Goal: Information Seeking & Learning: Check status

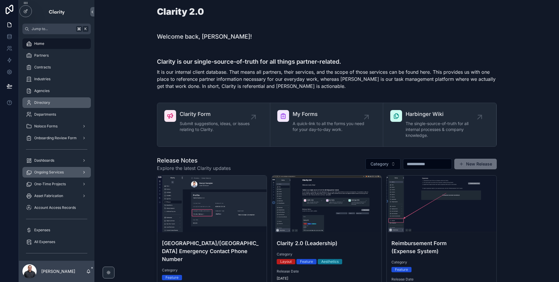
drag, startPoint x: 54, startPoint y: 101, endPoint x: 50, endPoint y: 175, distance: 74.4
click at [54, 101] on div "Directory" at bounding box center [56, 102] width 61 height 9
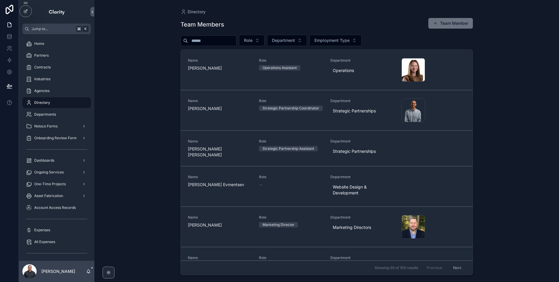
click at [207, 46] on div "scrollable content" at bounding box center [208, 40] width 56 height 11
click at [207, 41] on input "scrollable content" at bounding box center [212, 41] width 48 height 8
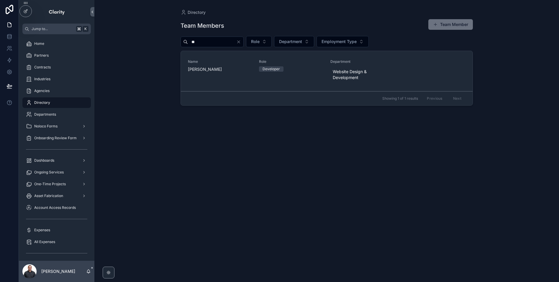
type input "*"
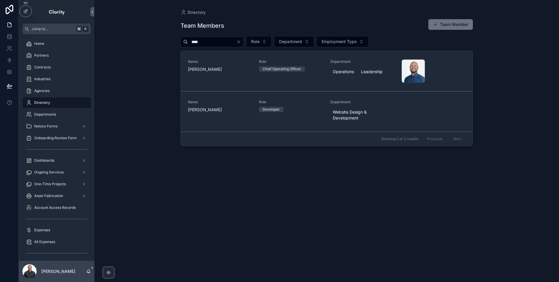
type input "****"
click at [144, 102] on div "Directory Team Members Team Member **** Role Department Employment Type Name [P…" at bounding box center [326, 141] width 464 height 282
click at [69, 55] on div "Partners" at bounding box center [56, 55] width 61 height 9
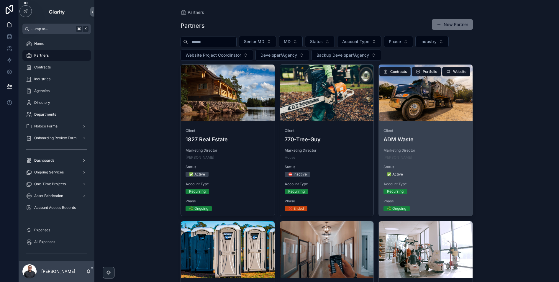
click at [450, 106] on div "scrollable content" at bounding box center [425, 93] width 94 height 57
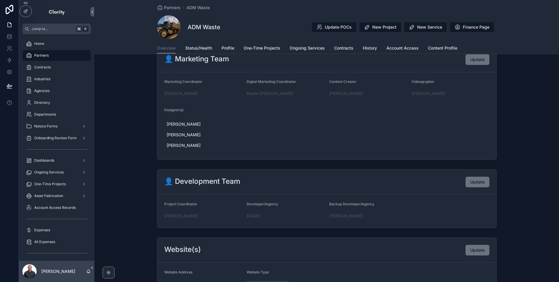
scroll to position [194, 0]
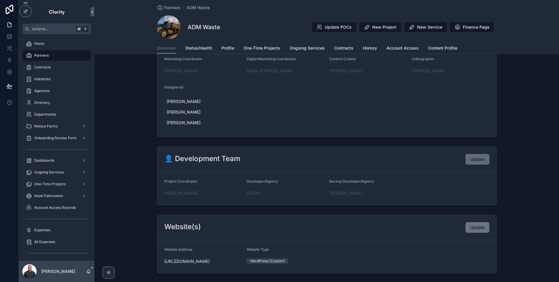
click at [474, 156] on span "Update" at bounding box center [477, 159] width 14 height 6
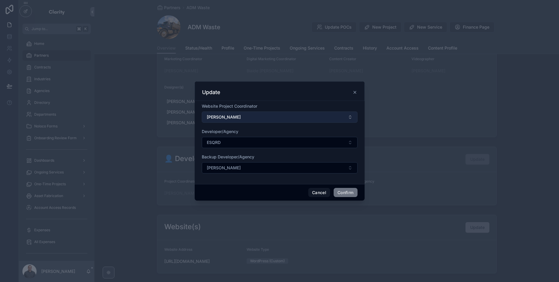
click at [257, 111] on button "[PERSON_NAME]" at bounding box center [280, 116] width 156 height 11
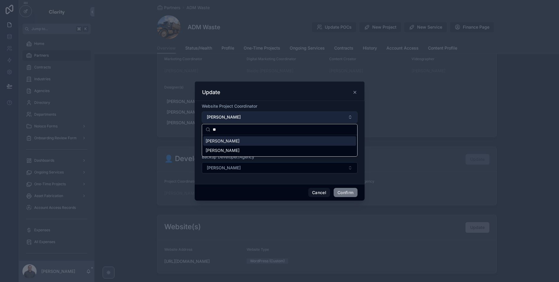
type input "*"
click at [246, 92] on div "Update" at bounding box center [279, 92] width 155 height 7
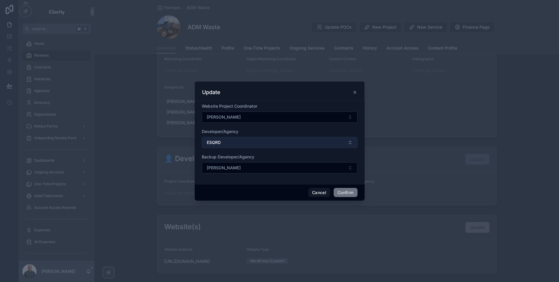
click at [283, 141] on button "ESQRD" at bounding box center [280, 142] width 156 height 11
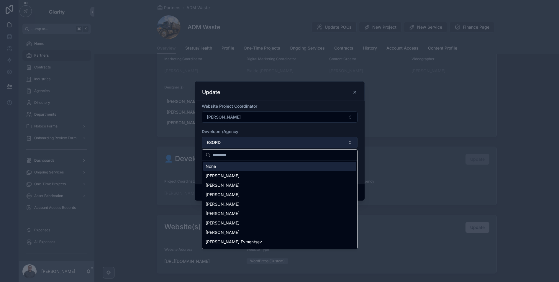
type input "*"
click at [279, 129] on div "Developer/Agency" at bounding box center [280, 132] width 156 height 6
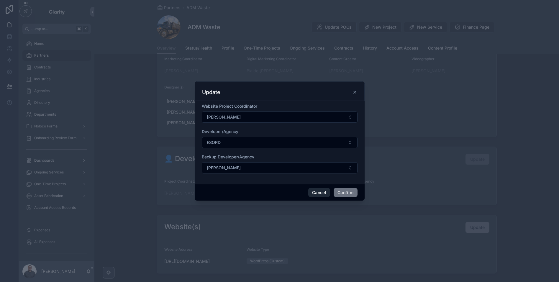
click at [312, 194] on button "Cancel" at bounding box center [319, 192] width 22 height 9
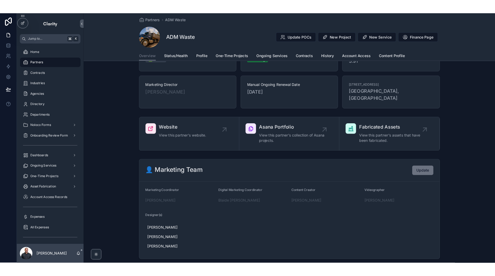
scroll to position [0, 0]
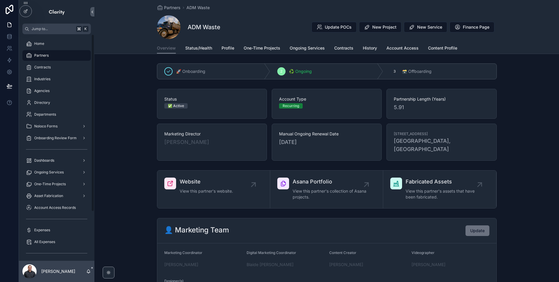
click at [90, 274] on div "[PERSON_NAME]" at bounding box center [56, 271] width 75 height 21
click at [87, 271] on icon "scrollable content" at bounding box center [88, 270] width 3 height 3
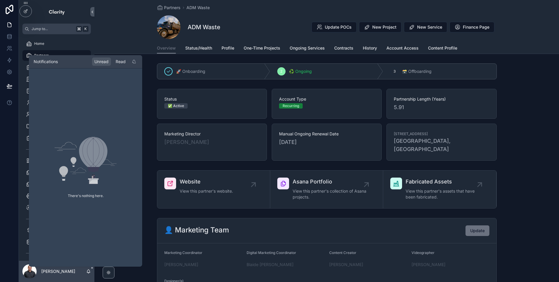
drag, startPoint x: 119, startPoint y: 62, endPoint x: 115, endPoint y: 63, distance: 4.2
click at [119, 62] on div "Read" at bounding box center [120, 61] width 15 height 8
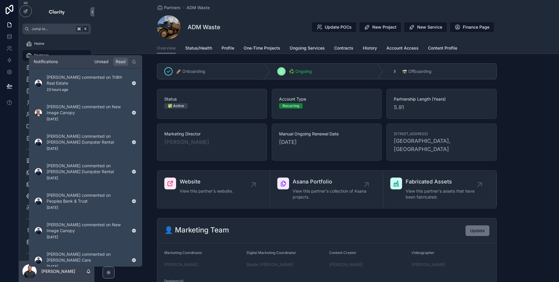
click at [99, 64] on div "Unread" at bounding box center [101, 61] width 19 height 8
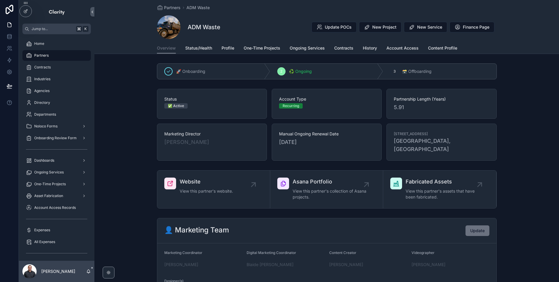
click at [105, 35] on div "Partners ADM Waste ADM Waste Update POCs New Project New Service Finance Page O…" at bounding box center [326, 27] width 464 height 54
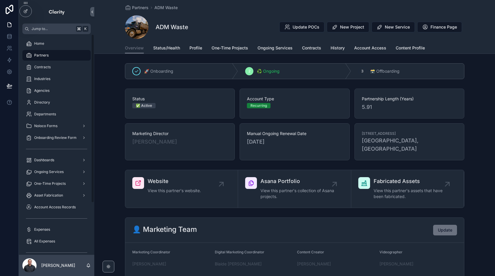
click at [53, 55] on div "Partners" at bounding box center [56, 55] width 61 height 9
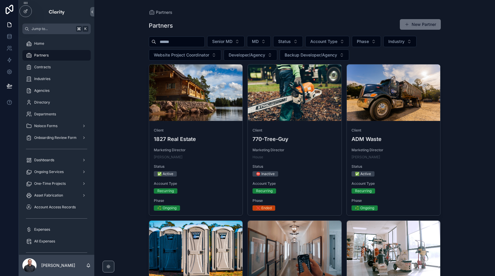
click at [186, 41] on input "scrollable content" at bounding box center [180, 42] width 48 height 8
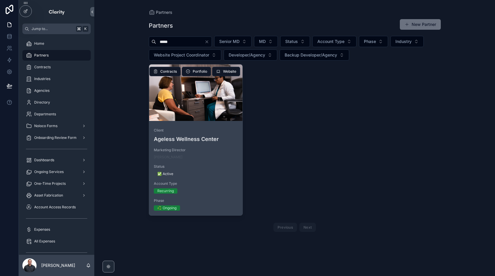
type input "*****"
click at [193, 98] on div "scrollable content" at bounding box center [196, 93] width 94 height 57
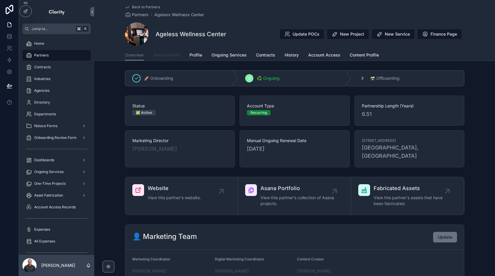
click at [167, 57] on span "Status/Health" at bounding box center [166, 55] width 27 height 6
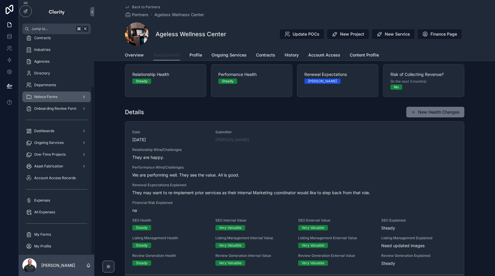
scroll to position [68, 0]
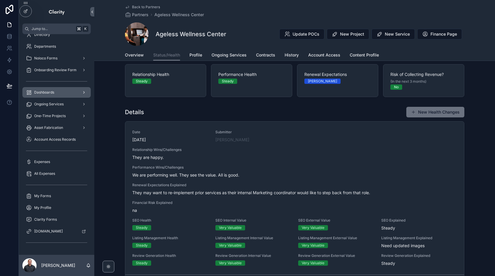
click at [57, 94] on div "Dashboards" at bounding box center [56, 92] width 61 height 9
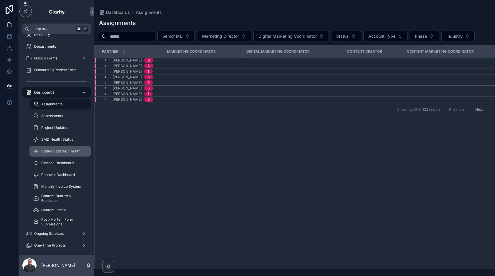
click at [61, 150] on span "Status Updates / Health" at bounding box center [60, 151] width 39 height 5
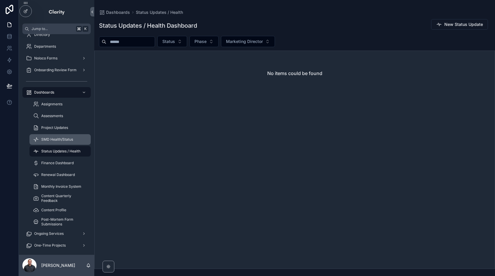
click at [61, 139] on span "SMD Health/Status" at bounding box center [57, 139] width 32 height 5
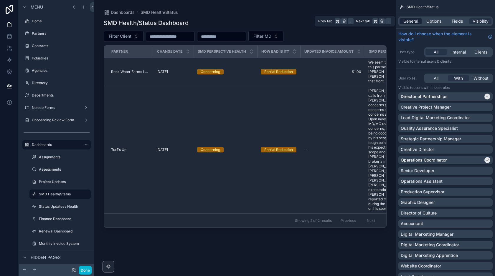
click at [406, 21] on span "General" at bounding box center [411, 21] width 15 height 6
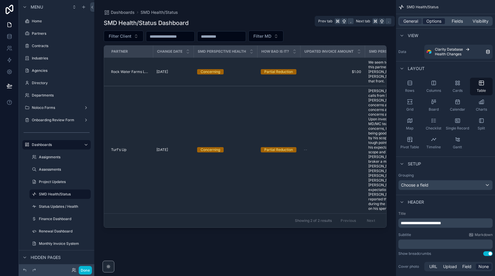
click at [432, 21] on span "Options" at bounding box center [434, 21] width 15 height 6
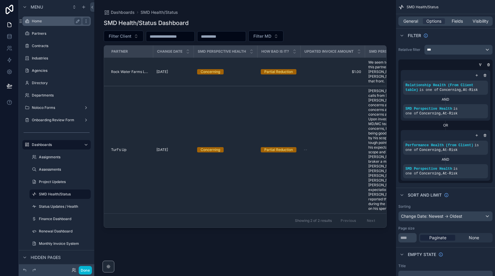
click at [45, 21] on label "Home" at bounding box center [55, 21] width 47 height 5
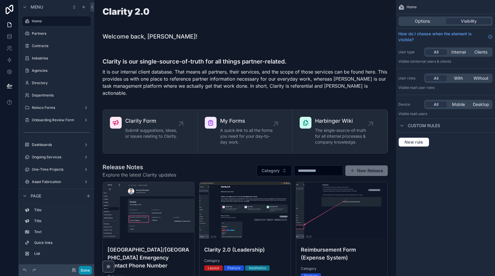
click at [85, 267] on button "Done" at bounding box center [85, 270] width 13 height 9
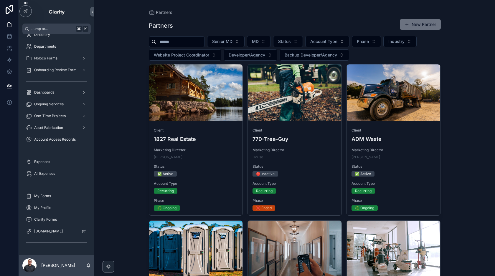
click at [193, 41] on input "scrollable content" at bounding box center [180, 42] width 48 height 8
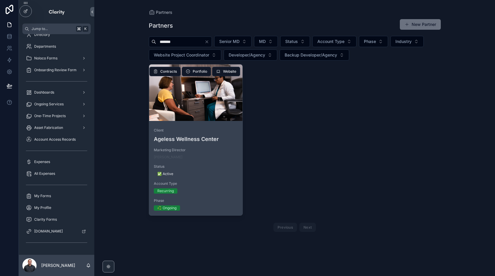
type input "*******"
click at [184, 82] on div "scrollable content" at bounding box center [196, 93] width 94 height 57
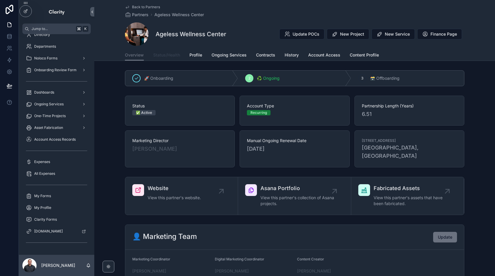
click at [167, 57] on span "Status/Health" at bounding box center [166, 55] width 27 height 6
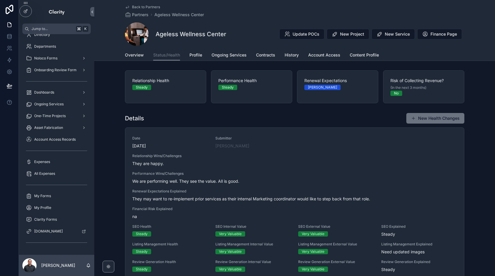
click at [169, 86] on div "Steady" at bounding box center [165, 87] width 67 height 5
click at [263, 81] on span "Performance Health" at bounding box center [251, 81] width 67 height 6
click at [324, 80] on span "Renewal Expectations" at bounding box center [338, 81] width 67 height 6
click at [432, 85] on div "(In the next 3 months)" at bounding box center [424, 88] width 67 height 6
click at [172, 87] on div "Steady" at bounding box center [165, 87] width 67 height 5
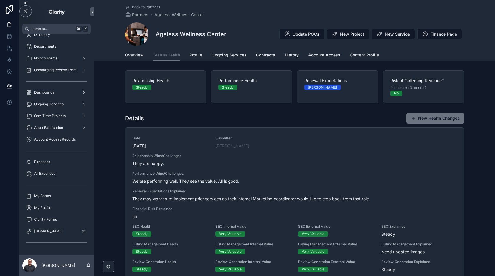
click at [271, 88] on div "Steady" at bounding box center [251, 87] width 67 height 5
click at [335, 88] on div "[PERSON_NAME]" at bounding box center [338, 87] width 67 height 5
click at [429, 79] on span "Risk of Collecting Revenue?" at bounding box center [424, 81] width 67 height 6
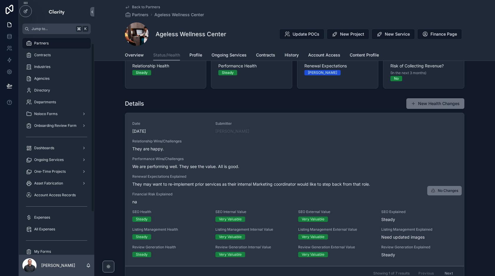
scroll to position [16, 0]
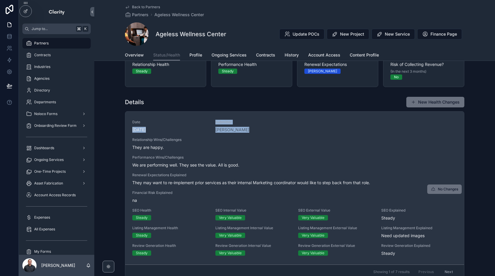
drag, startPoint x: 131, startPoint y: 131, endPoint x: 171, endPoint y: 136, distance: 40.5
click at [171, 136] on div "Date [DATE] Submitter [PERSON_NAME] Relationship Wins/Challenges They are happy…" at bounding box center [294, 188] width 339 height 153
click at [327, 146] on span "They are happy." at bounding box center [294, 148] width 325 height 6
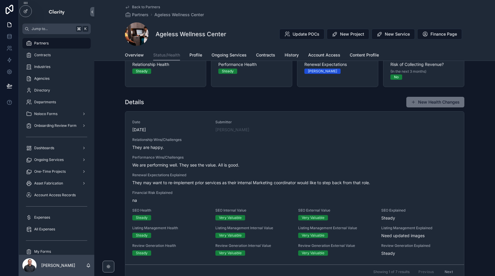
scroll to position [0, 0]
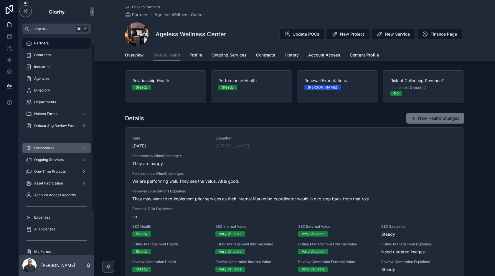
click at [63, 148] on div "Dashboards" at bounding box center [56, 148] width 61 height 9
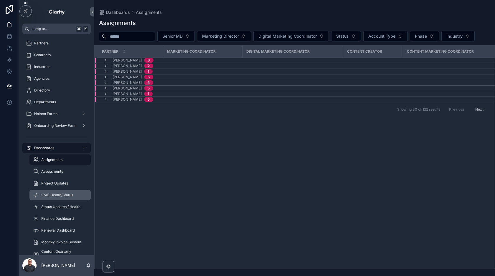
click at [66, 195] on span "SMD Health/Status" at bounding box center [57, 195] width 32 height 5
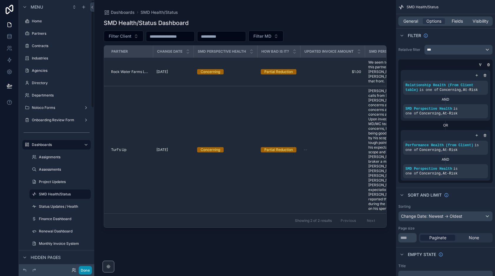
click at [84, 271] on button "Done" at bounding box center [85, 270] width 13 height 9
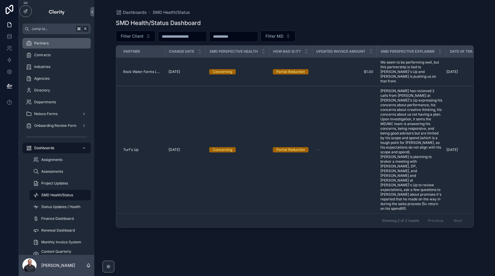
click at [51, 48] on div "Partners" at bounding box center [56, 43] width 61 height 9
